Goal: Navigation & Orientation: Find specific page/section

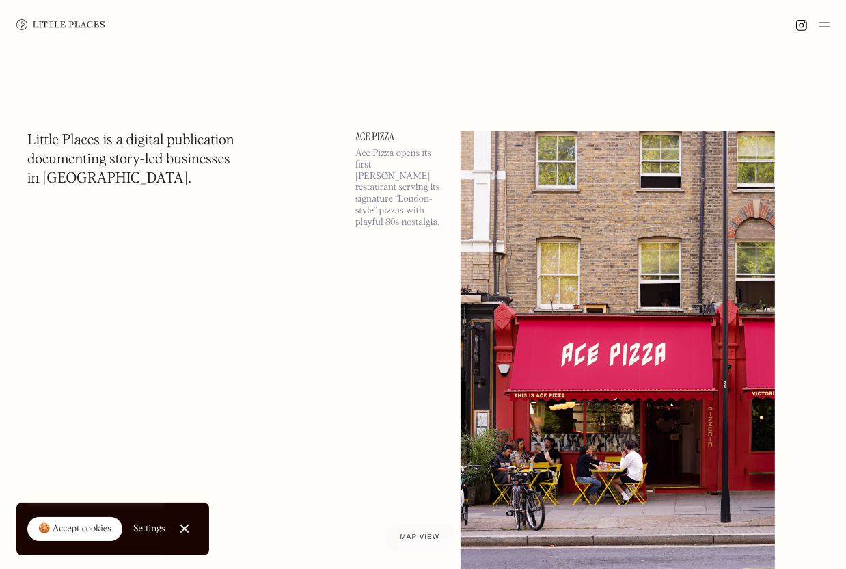
click at [826, 28] on img at bounding box center [824, 24] width 11 height 16
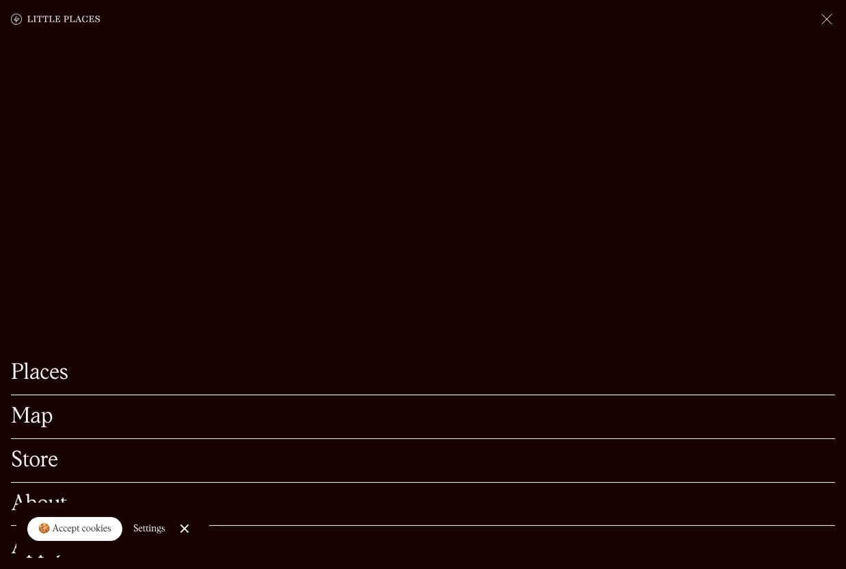
click at [34, 419] on link "Map" at bounding box center [423, 416] width 824 height 21
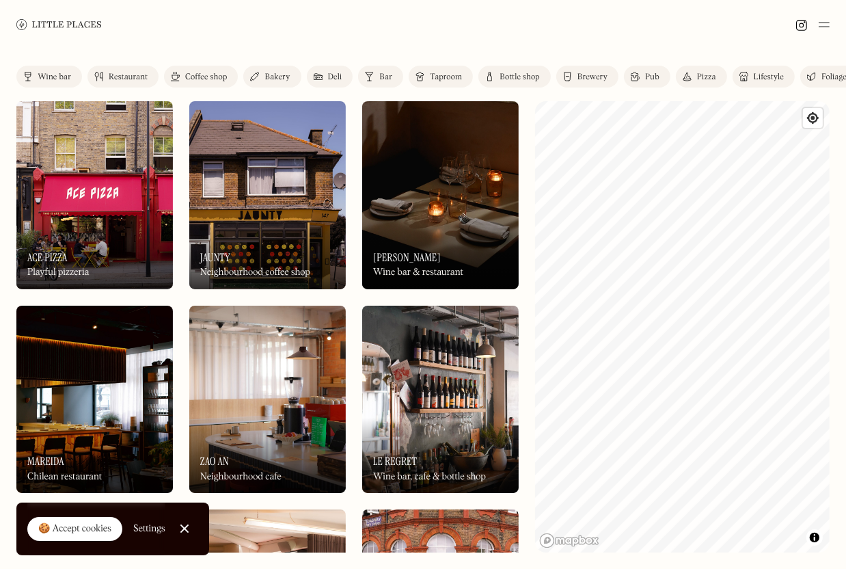
click at [846, 335] on html "Places Map Store About Apply 🍪 Accept cookies Settings Close Cookie Popup Close…" at bounding box center [423, 284] width 846 height 569
click at [837, 224] on div "Label Wine bar Restaurant Coffee shop Bakery Deli Bar Taproom Bottle shop Brewe…" at bounding box center [423, 309] width 846 height 520
click at [506, 530] on div "Label Wine bar Restaurant Coffee shop Bakery Deli Bar Taproom Bottle shop Brewe…" at bounding box center [423, 309] width 846 height 520
click at [768, 57] on div "Label Wine bar Restaurant Coffee shop Bakery Deli Bar Taproom Bottle shop Brewe…" at bounding box center [423, 309] width 846 height 520
